Goal: Task Accomplishment & Management: Use online tool/utility

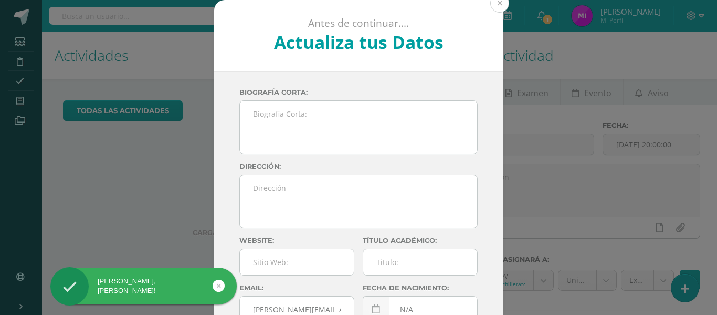
click at [494, 5] on button at bounding box center [500, 3] width 19 height 19
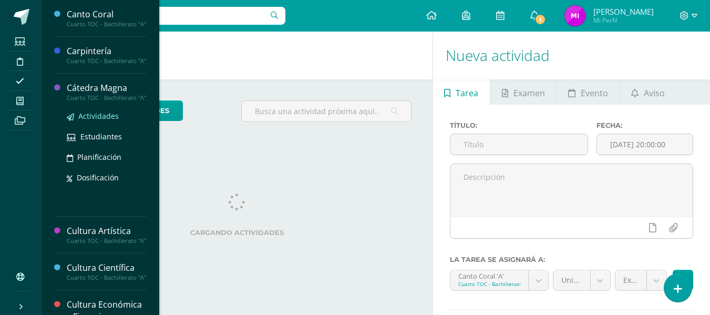
click at [90, 121] on span "Actividades" at bounding box center [98, 116] width 40 height 10
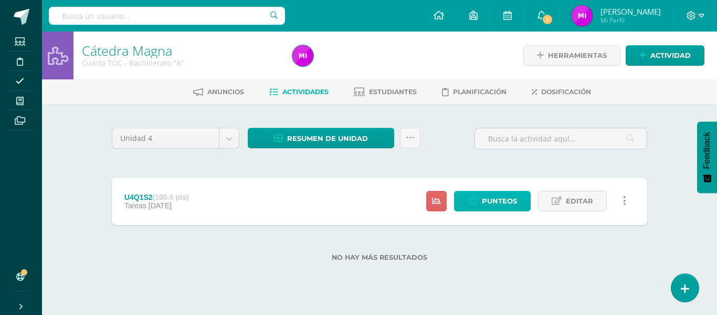
click at [478, 204] on icon at bounding box center [473, 200] width 10 height 9
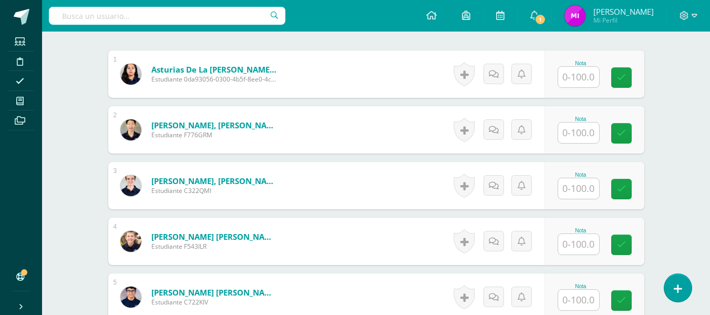
scroll to position [316, 0]
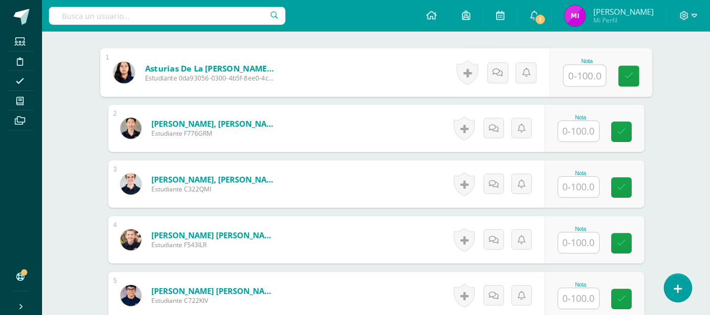
click at [572, 83] on input "text" at bounding box center [584, 75] width 42 height 21
type input "100"
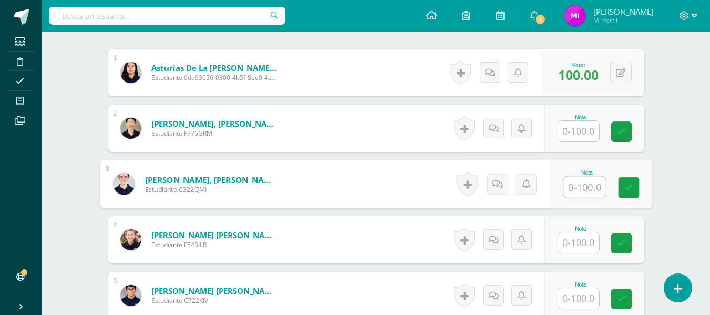
click at [581, 191] on input "text" at bounding box center [584, 186] width 42 height 21
type input "100"
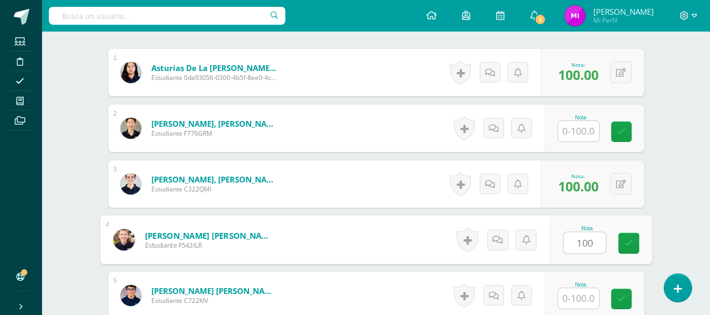
type input "100"
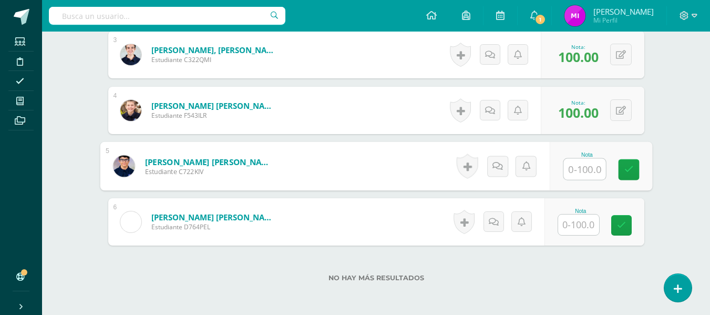
scroll to position [496, 0]
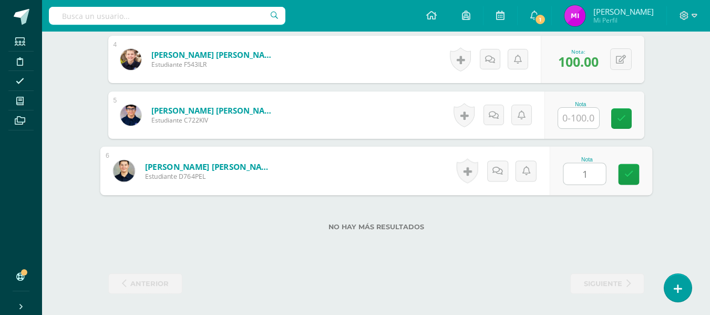
click at [575, 179] on input "1" at bounding box center [584, 173] width 42 height 21
type input "100"
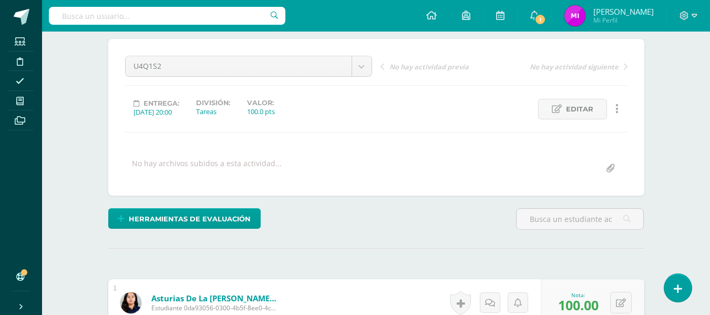
scroll to position [0, 0]
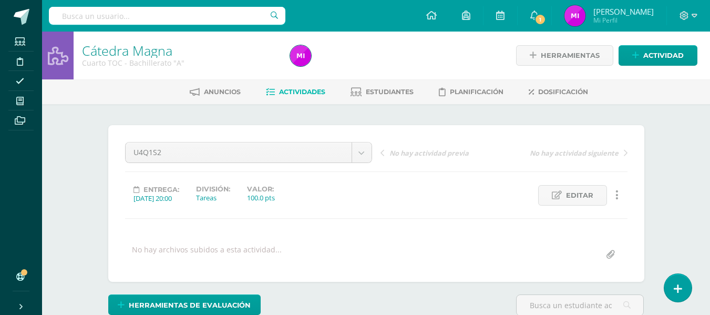
click at [349, 70] on div at bounding box center [392, 56] width 212 height 48
